Goal: Task Accomplishment & Management: Complete application form

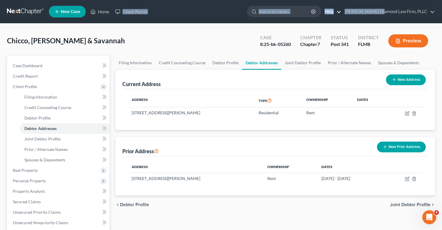
drag, startPoint x: 169, startPoint y: 11, endPoint x: 348, endPoint y: 14, distance: 179.5
click at [397, 9] on ul "New Case Home Client Portal - No Result - See all results Or Press Enter... Hel…" at bounding box center [242, 11] width 386 height 15
drag, startPoint x: 205, startPoint y: 12, endPoint x: 216, endPoint y: 12, distance: 11.3
click at [216, 12] on ul "New Case Home Client Portal - No Result - See all results Or Press Enter... Hel…" at bounding box center [242, 11] width 386 height 15
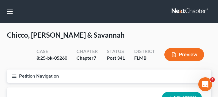
drag, startPoint x: 4, startPoint y: 48, endPoint x: -36, endPoint y: 58, distance: 41.8
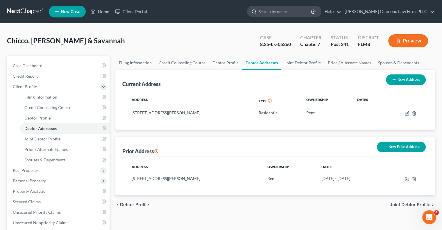
click at [283, 12] on input "search" at bounding box center [285, 11] width 53 height 11
paste input "ons (2 years} (Qient profile . > addresses)"
type input "o"
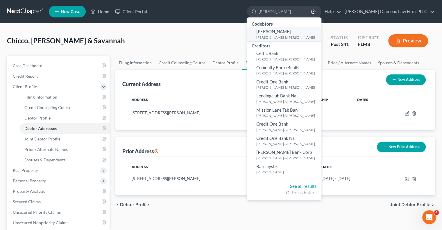
type input "[PERSON_NAME]"
click at [289, 36] on small "[PERSON_NAME] & [PERSON_NAME]" at bounding box center [288, 37] width 64 height 5
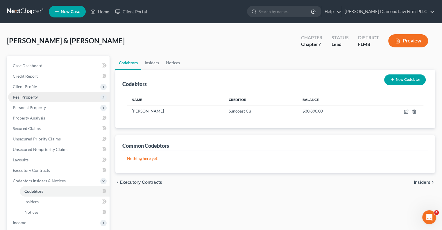
click at [24, 97] on span "Real Property" at bounding box center [25, 96] width 25 height 5
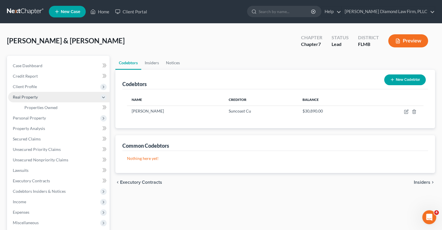
click at [23, 96] on span "Real Property" at bounding box center [25, 96] width 25 height 5
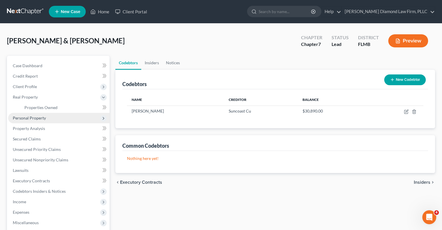
click at [30, 117] on span "Personal Property" at bounding box center [29, 117] width 33 height 5
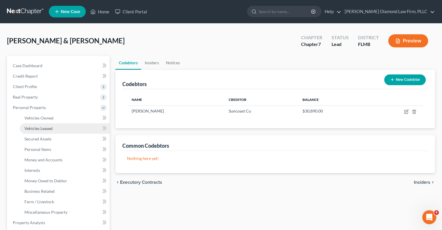
click at [31, 129] on span "Vehicles Leased" at bounding box center [38, 128] width 28 height 5
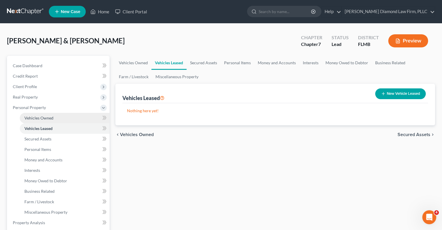
click at [33, 117] on span "Vehicles Owned" at bounding box center [38, 117] width 29 height 5
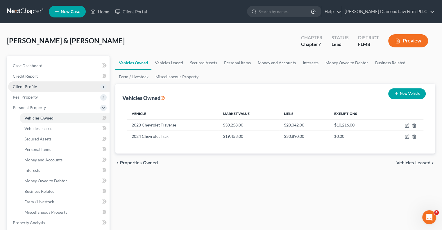
click at [20, 85] on span "Client Profile" at bounding box center [25, 86] width 24 height 5
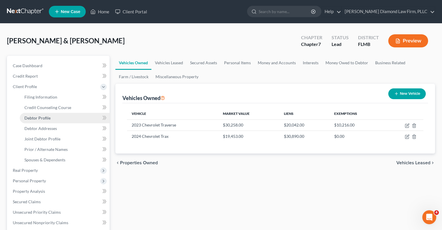
click at [41, 118] on span "Debtor Profile" at bounding box center [37, 117] width 26 height 5
select select "1"
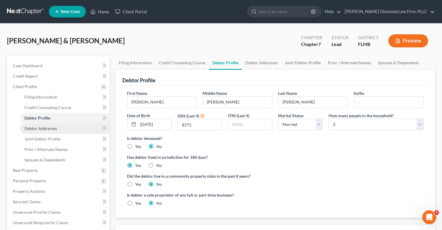
click at [52, 130] on span "Debtor Addresses" at bounding box center [40, 128] width 33 height 5
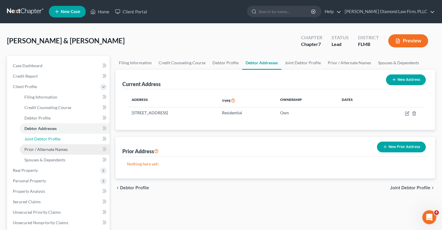
drag, startPoint x: 35, startPoint y: 140, endPoint x: 45, endPoint y: 146, distance: 11.3
click at [35, 139] on span "Joint Debtor Profile" at bounding box center [42, 138] width 36 height 5
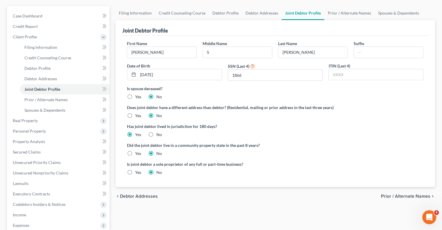
scroll to position [58, 0]
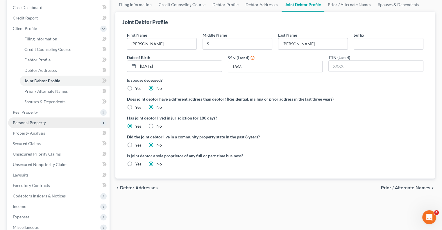
click at [25, 122] on span "Personal Property" at bounding box center [29, 122] width 33 height 5
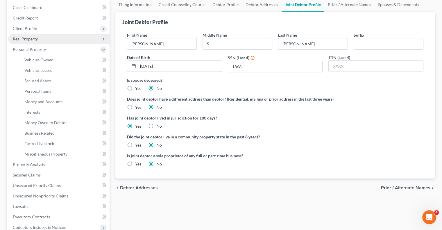
click at [25, 39] on span "Real Property" at bounding box center [25, 38] width 25 height 5
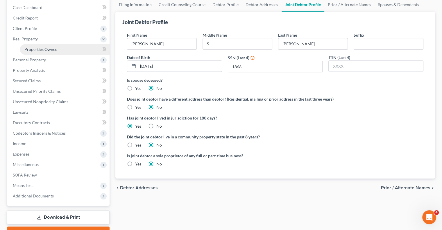
click at [31, 49] on span "Properties Owned" at bounding box center [40, 49] width 33 height 5
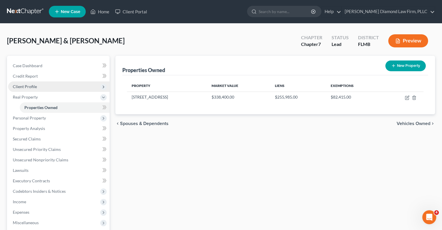
click at [15, 87] on span "Client Profile" at bounding box center [25, 86] width 24 height 5
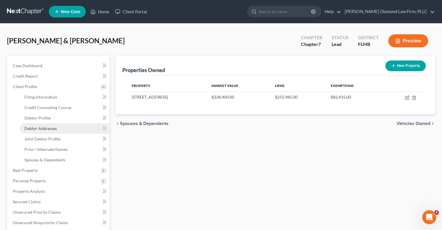
click at [30, 124] on link "Debtor Addresses" at bounding box center [65, 128] width 90 height 10
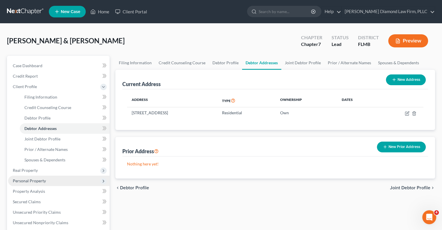
click at [21, 180] on span "Personal Property" at bounding box center [29, 180] width 33 height 5
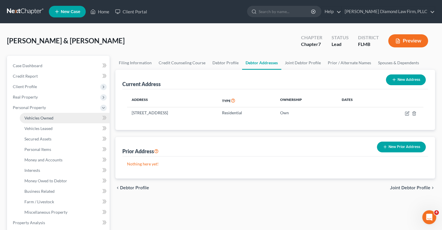
click at [33, 116] on span "Vehicles Owned" at bounding box center [38, 117] width 29 height 5
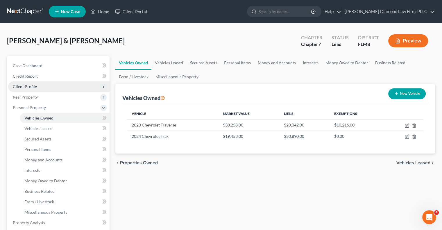
click at [29, 87] on span "Client Profile" at bounding box center [25, 86] width 24 height 5
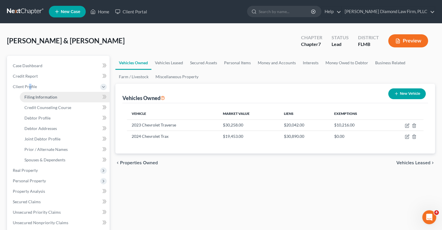
click at [42, 97] on span "Filing Information" at bounding box center [40, 96] width 33 height 5
select select "1"
select select "0"
select select "15"
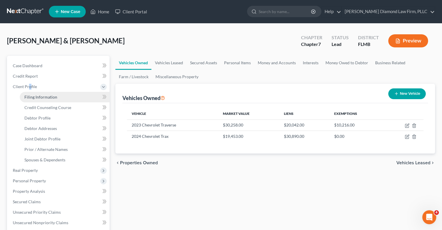
select select "0"
select select "9"
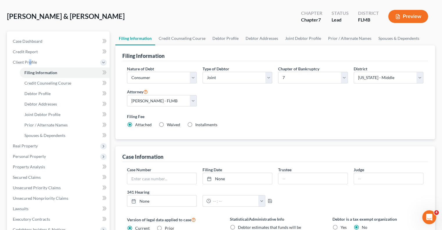
scroll to position [24, 0]
click at [35, 92] on span "Debtor Profile" at bounding box center [37, 93] width 26 height 5
select select "1"
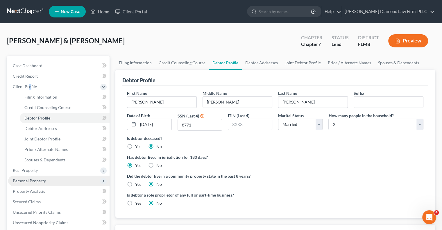
click at [20, 181] on span "Personal Property" at bounding box center [29, 180] width 33 height 5
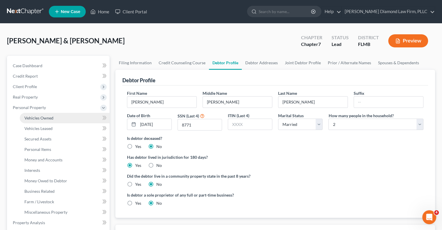
click at [26, 118] on span "Vehicles Owned" at bounding box center [38, 117] width 29 height 5
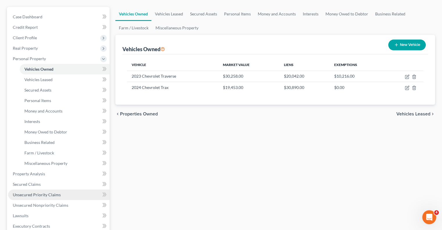
scroll to position [58, 0]
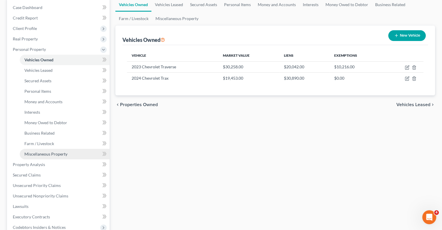
click at [36, 155] on span "Miscellaneous Property" at bounding box center [45, 153] width 43 height 5
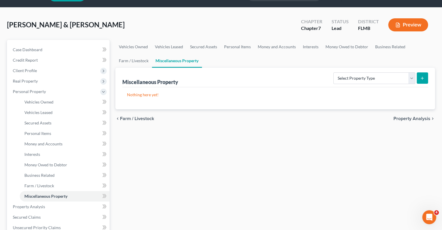
scroll to position [29, 0]
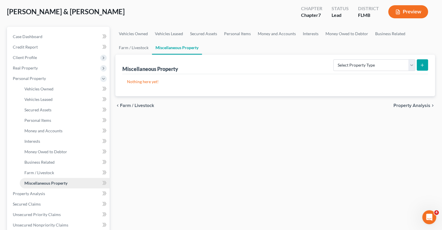
click at [35, 182] on span "Miscellaneous Property" at bounding box center [45, 182] width 43 height 5
click at [31, 101] on span "Vehicles Leased" at bounding box center [38, 99] width 28 height 5
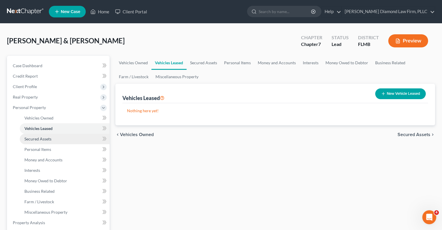
click at [28, 139] on span "Secured Assets" at bounding box center [37, 138] width 27 height 5
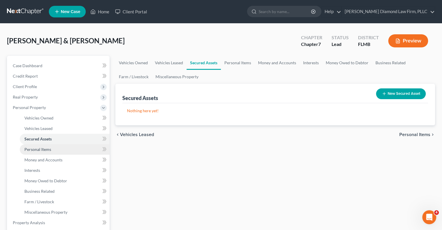
click at [31, 150] on span "Personal Items" at bounding box center [37, 149] width 27 height 5
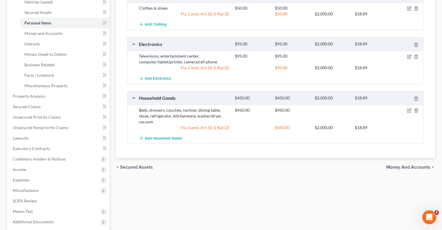
scroll to position [145, 0]
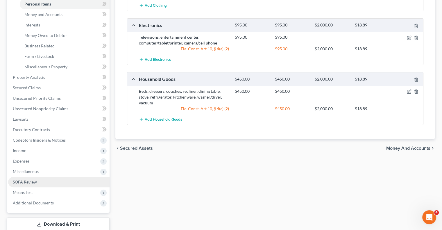
click at [24, 181] on span "SOFA Review" at bounding box center [25, 181] width 24 height 5
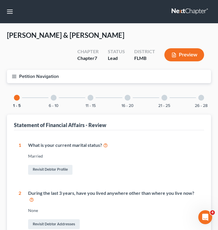
click at [55, 95] on div at bounding box center [54, 98] width 6 height 6
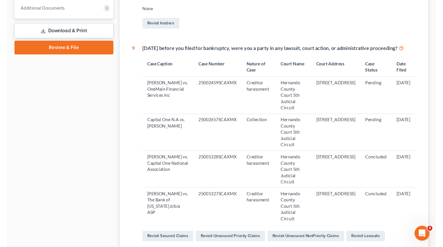
scroll to position [226, 0]
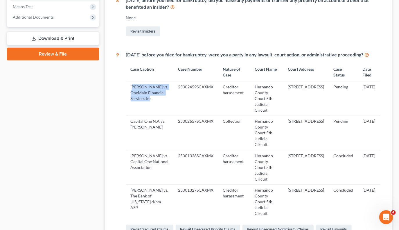
drag, startPoint x: 132, startPoint y: 104, endPoint x: 151, endPoint y: 123, distance: 26.5
click at [151, 116] on td "[PERSON_NAME] vs. OneMain Financial Services Inc" at bounding box center [150, 98] width 48 height 34
click at [174, 115] on td "25002459SCAXMX" at bounding box center [196, 98] width 45 height 34
drag, startPoint x: 130, startPoint y: 104, endPoint x: 155, endPoint y: 123, distance: 30.5
click at [155, 116] on td "[PERSON_NAME] vs. OneMain Financial Services Inc" at bounding box center [150, 98] width 48 height 34
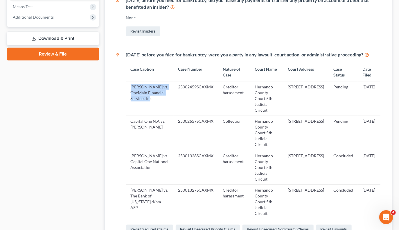
click at [162, 110] on td "[PERSON_NAME] vs. OneMain Financial Services Inc" at bounding box center [150, 98] width 48 height 34
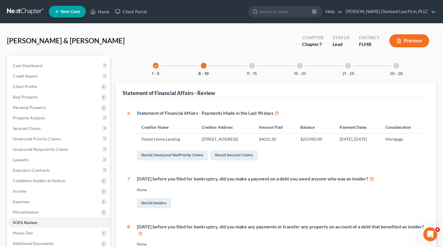
scroll to position [0, 0]
click at [251, 66] on div at bounding box center [252, 66] width 6 height 6
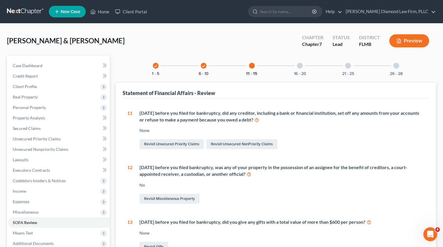
click at [299, 65] on div at bounding box center [300, 66] width 6 height 6
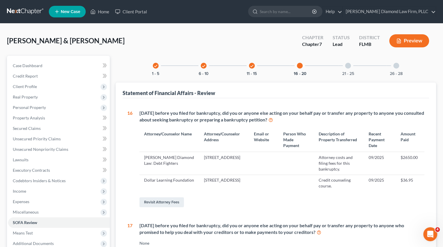
click at [347, 66] on div at bounding box center [348, 66] width 6 height 6
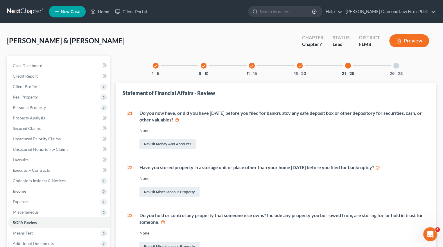
click at [395, 67] on div at bounding box center [396, 66] width 6 height 6
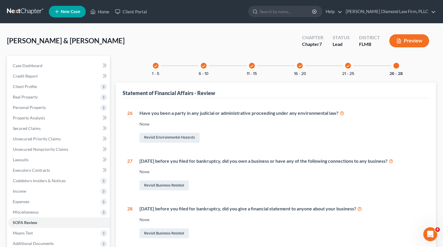
drag, startPoint x: 180, startPoint y: 10, endPoint x: 189, endPoint y: 13, distance: 9.7
click at [189, 13] on ul "New Case Home Client Portal - No Result - See all results Or Press Enter... Hel…" at bounding box center [242, 11] width 387 height 15
click at [139, 76] on div "check 1 - 5 check 6 - 10 check 11 - 15 check 16 - 20 check 21 - 25 26 - 28 Stat…" at bounding box center [276, 158] width 320 height 205
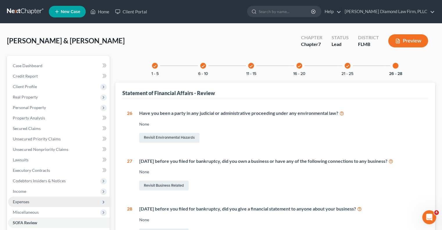
click at [23, 201] on span "Expenses" at bounding box center [21, 201] width 17 height 5
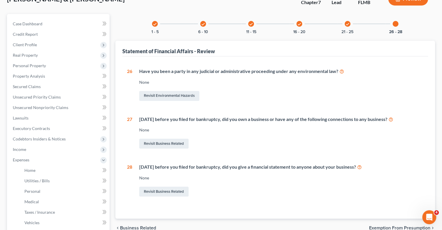
scroll to position [58, 0]
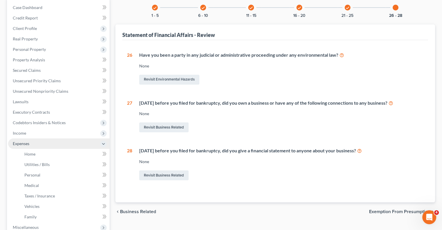
click at [20, 143] on span "Expenses" at bounding box center [21, 143] width 17 height 5
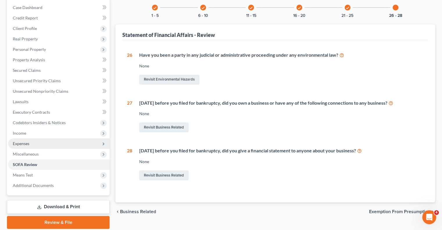
click at [102, 144] on icon at bounding box center [103, 143] width 5 height 5
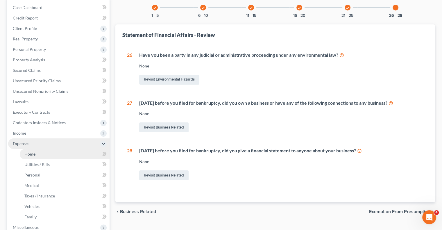
click at [30, 154] on span "Home" at bounding box center [29, 153] width 11 height 5
click at [29, 154] on span "Home" at bounding box center [29, 153] width 11 height 5
click at [29, 153] on span "Home" at bounding box center [29, 153] width 11 height 5
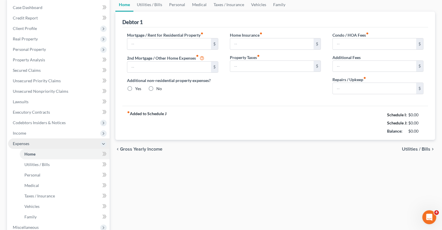
type input "2,007.00"
type input "0.00"
radio input "true"
type input "0.00"
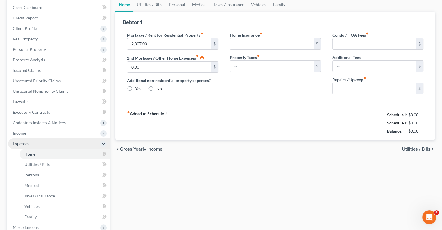
type input "0.00"
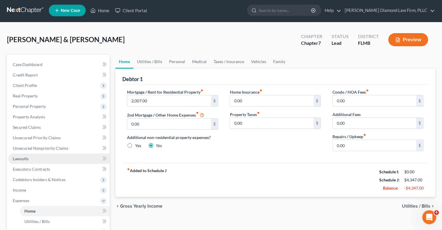
click at [29, 153] on ul "Case Dashboard Payments Invoices Payments Payments Credit Report Client Profile" at bounding box center [58, 189] width 101 height 261
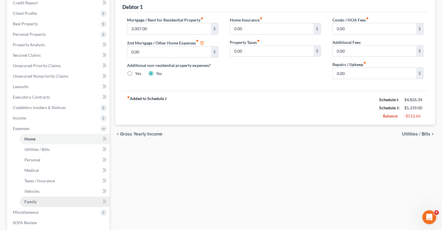
scroll to position [87, 0]
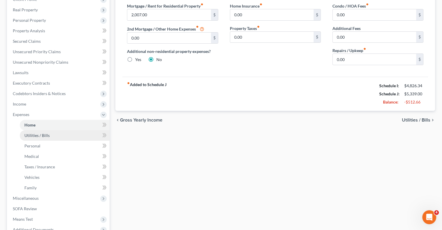
click at [30, 135] on span "Utilities / Bills" at bounding box center [36, 135] width 25 height 5
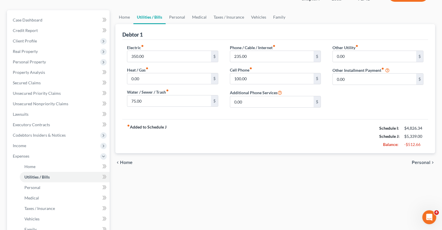
scroll to position [58, 0]
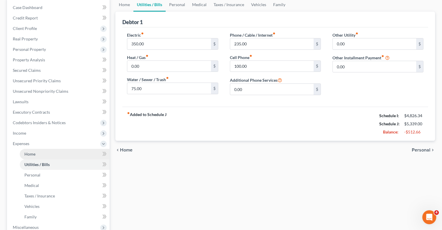
click at [32, 152] on span "Home" at bounding box center [29, 153] width 11 height 5
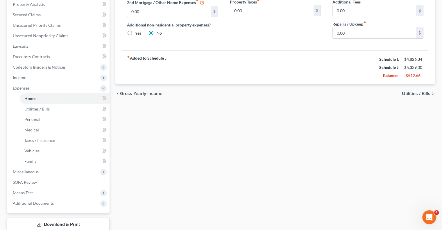
scroll to position [116, 0]
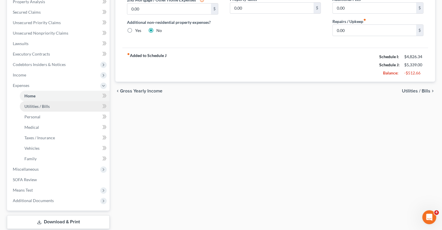
click at [32, 108] on span "Utilities / Bills" at bounding box center [36, 106] width 25 height 5
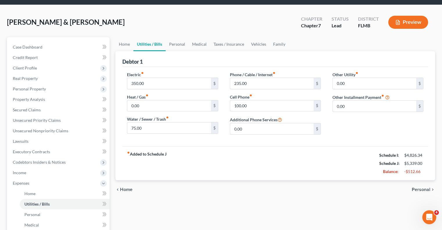
scroll to position [29, 0]
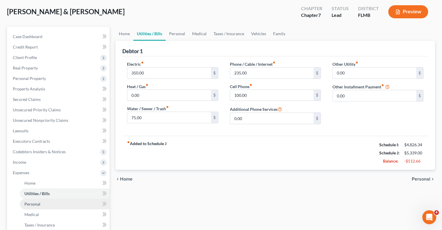
click at [29, 204] on span "Personal" at bounding box center [32, 203] width 16 height 5
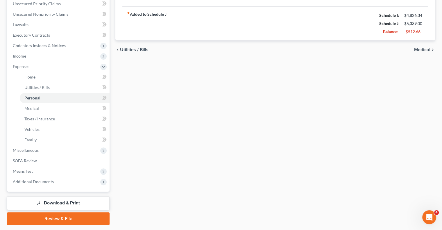
scroll to position [145, 0]
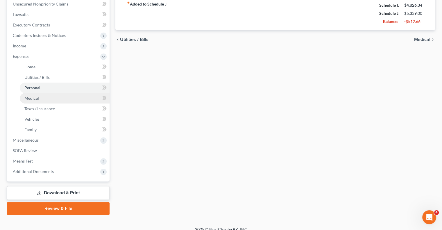
click at [25, 99] on span "Medical" at bounding box center [31, 98] width 15 height 5
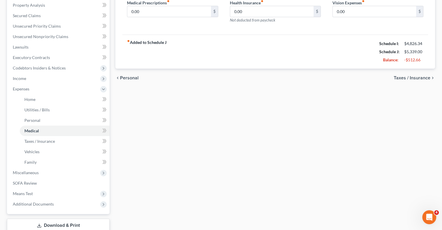
scroll to position [116, 0]
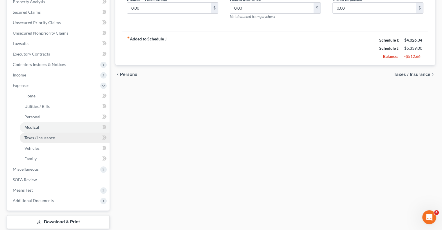
click at [26, 138] on span "Taxes / Insurance" at bounding box center [39, 137] width 31 height 5
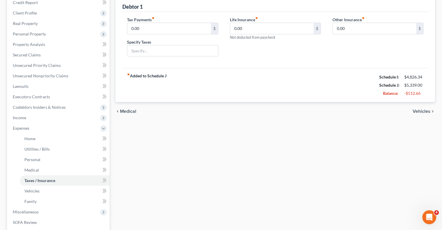
scroll to position [87, 0]
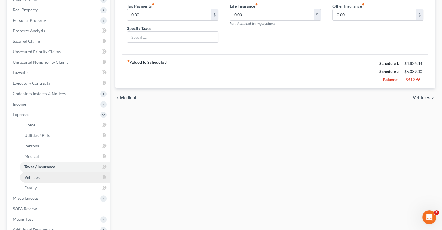
click at [30, 178] on span "Vehicles" at bounding box center [31, 177] width 15 height 5
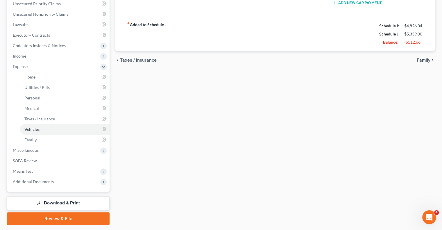
scroll to position [145, 0]
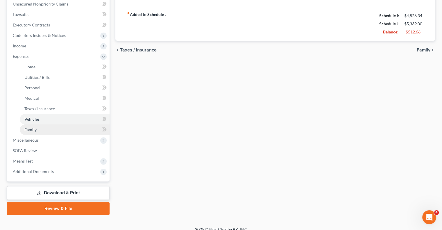
click at [34, 130] on span "Family" at bounding box center [30, 129] width 12 height 5
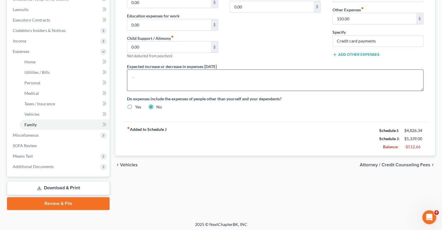
scroll to position [152, 0]
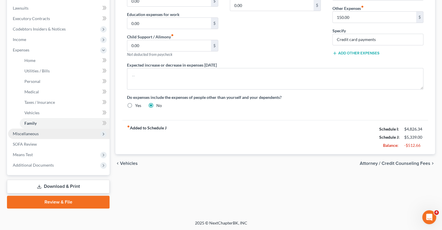
click at [18, 133] on span "Miscellaneous" at bounding box center [26, 133] width 26 height 5
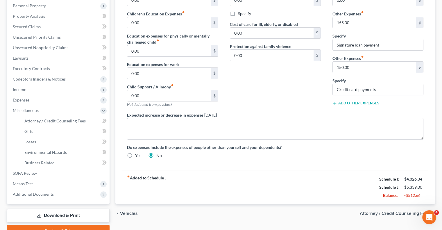
scroll to position [73, 0]
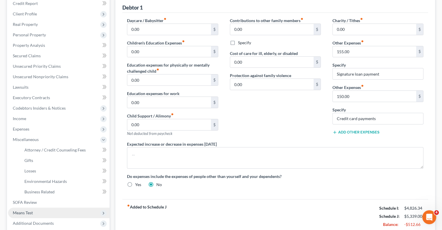
click at [28, 215] on span "Means Test" at bounding box center [23, 212] width 20 height 5
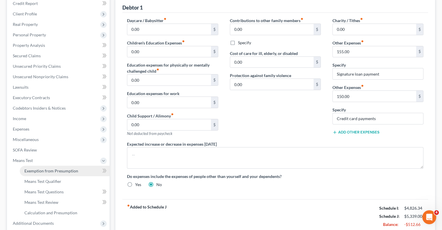
click at [66, 170] on span "Exemption from Presumption" at bounding box center [51, 170] width 54 height 5
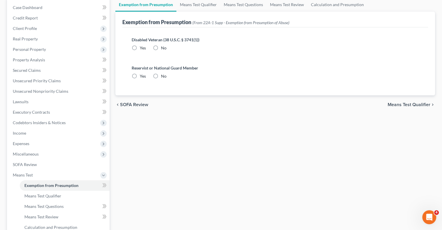
scroll to position [116, 0]
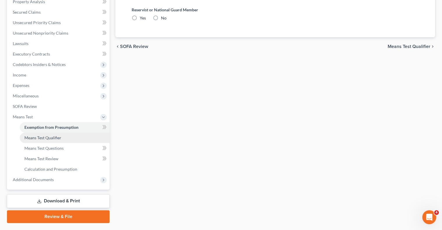
click at [55, 139] on span "Means Test Qualifier" at bounding box center [42, 137] width 37 height 5
